Goal: Transaction & Acquisition: Purchase product/service

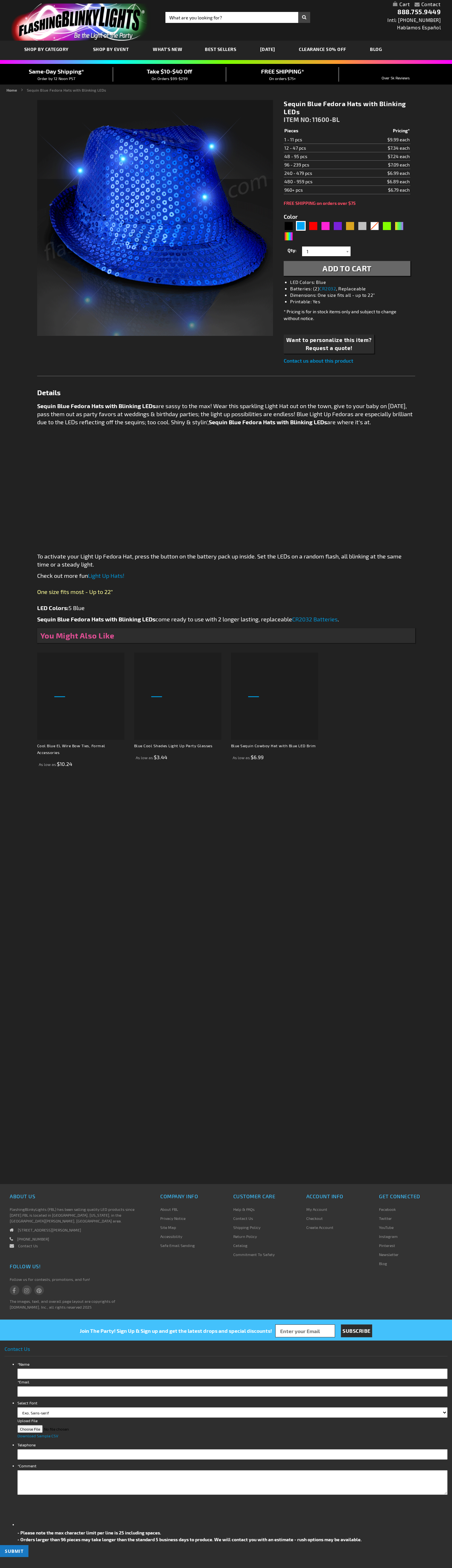
type input "5629"
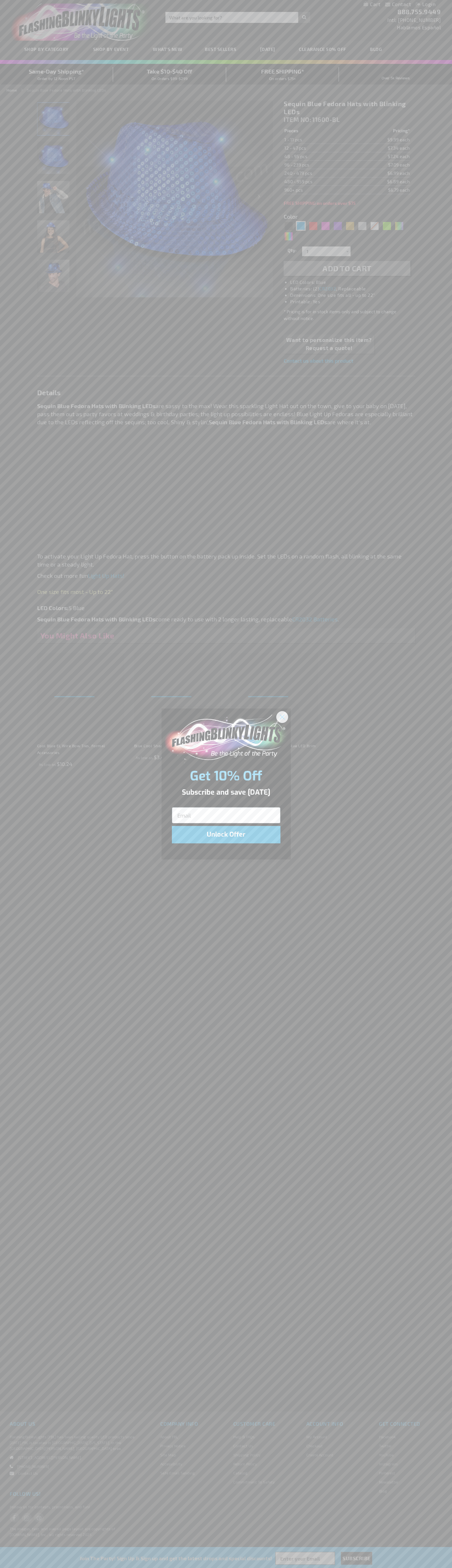
click at [282, 716] on icon "Close dialog" at bounding box center [281, 716] width 4 height 4
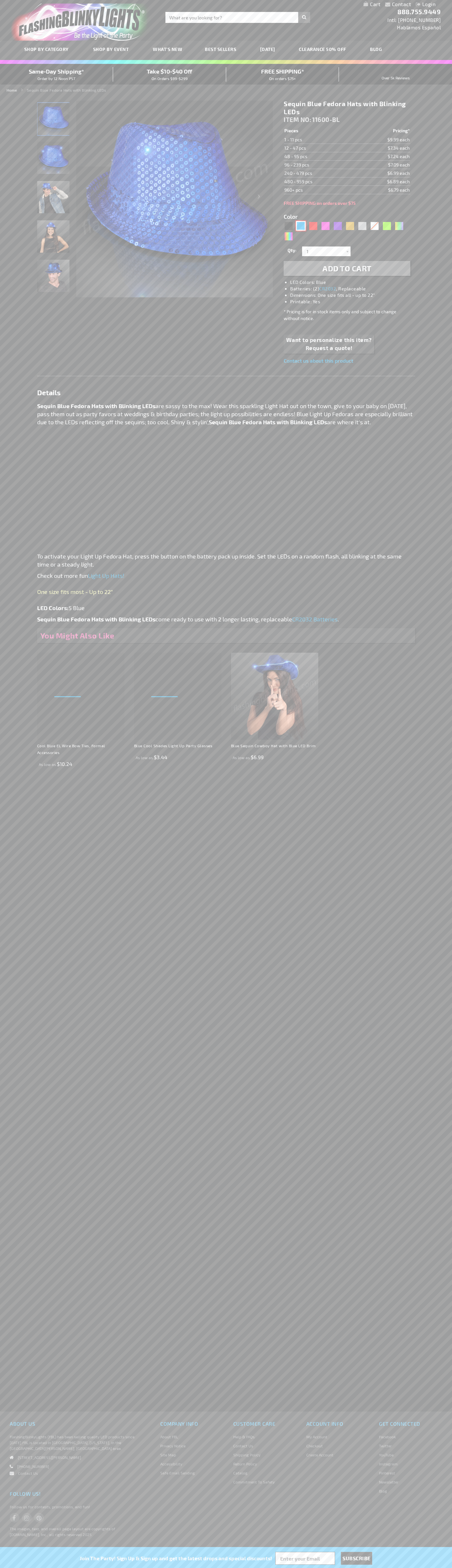
click at [300, 226] on div "Blue" at bounding box center [301, 226] width 10 height 10
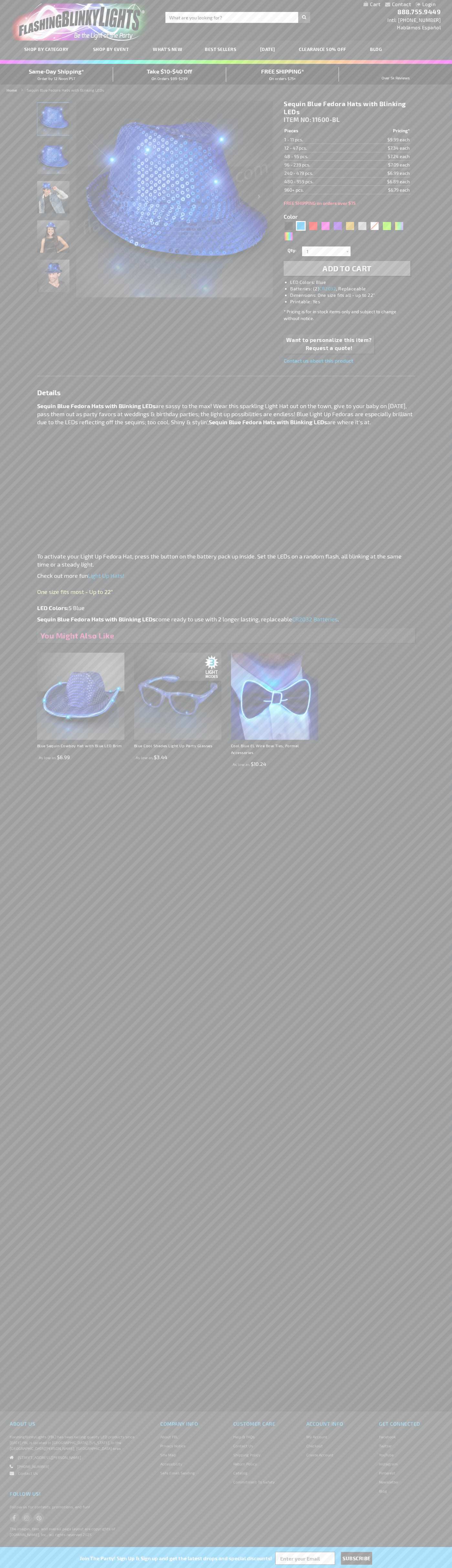
click at [347, 268] on span "Add to Cart" at bounding box center [347, 268] width 49 height 9
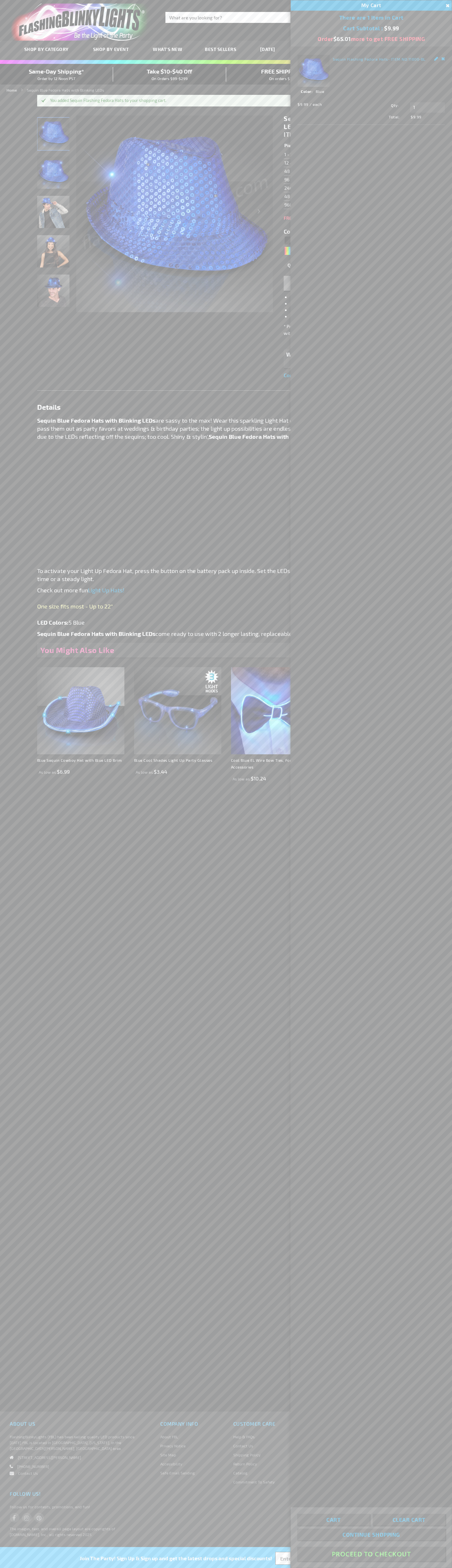
click at [371, 1554] on button "Proceed To Checkout" at bounding box center [371, 1554] width 148 height 15
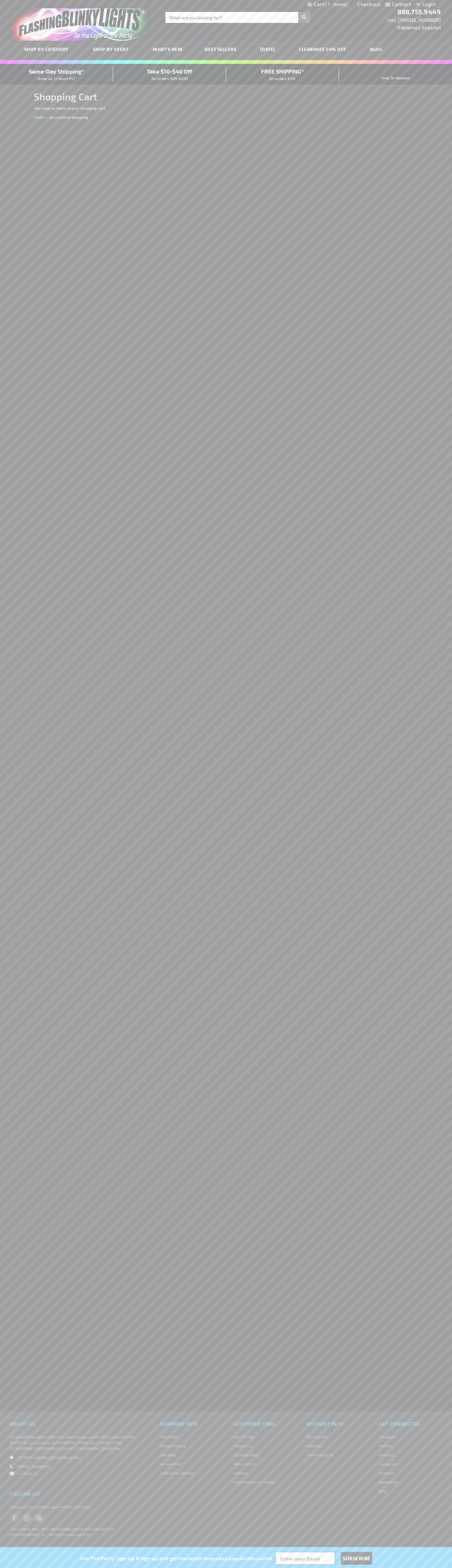
click at [57, 74] on span "Same-Day Shipping*" at bounding box center [56, 71] width 55 height 7
click at [369, 4] on link "Checkout" at bounding box center [369, 4] width 23 height 6
click at [57, 74] on span "Same-Day Shipping*" at bounding box center [56, 71] width 55 height 7
click at [67, 23] on img "store logo" at bounding box center [81, 22] width 139 height 37
click at [444, 1277] on div "Contact Compare Products Login Skip to Content My Cart My Cart Close You have n…" at bounding box center [226, 784] width 452 height 1568
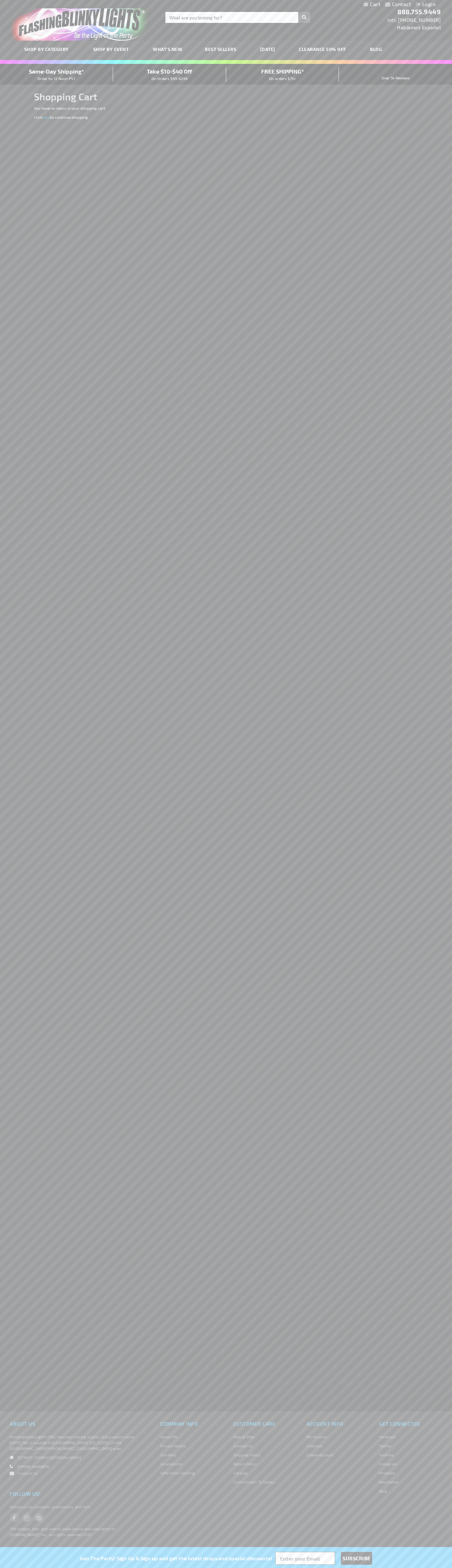
click at [397, 1567] on html "The store will not work correctly when cookies are disabled. Contact Compare Pr…" at bounding box center [226, 784] width 452 height 1568
click at [10, 432] on div "Contact Compare Products Login Skip to Content My Cart My Cart Close You have n…" at bounding box center [226, 784] width 452 height 1568
click at [57, 74] on span "Same-Day Shipping*" at bounding box center [56, 71] width 55 height 7
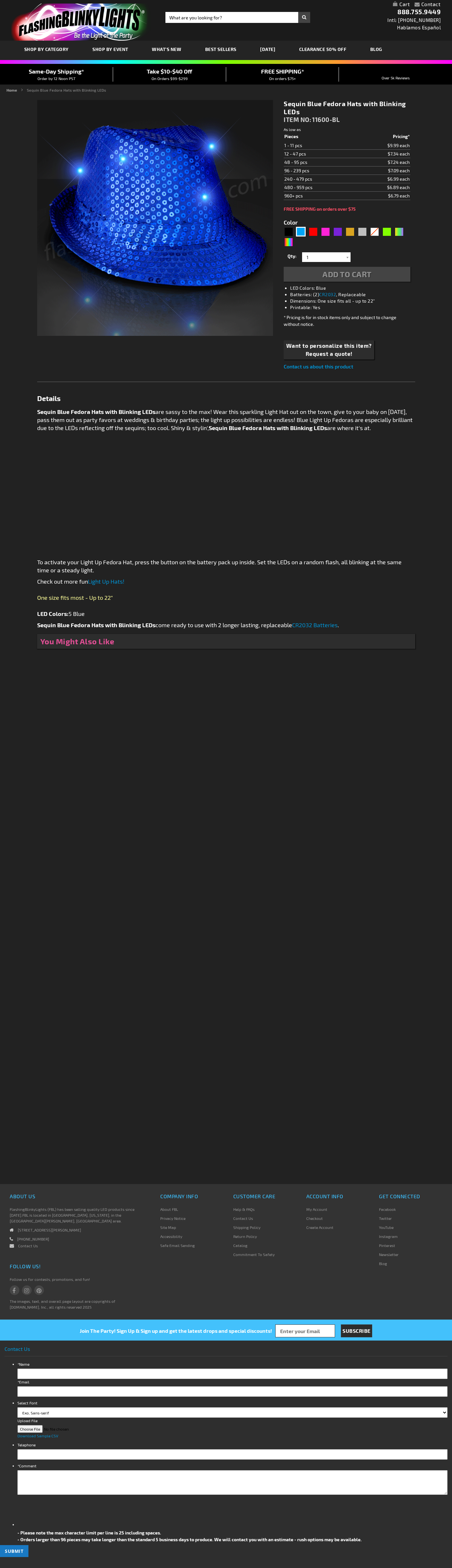
type input "5629"
